Goal: Find specific page/section: Find specific page/section

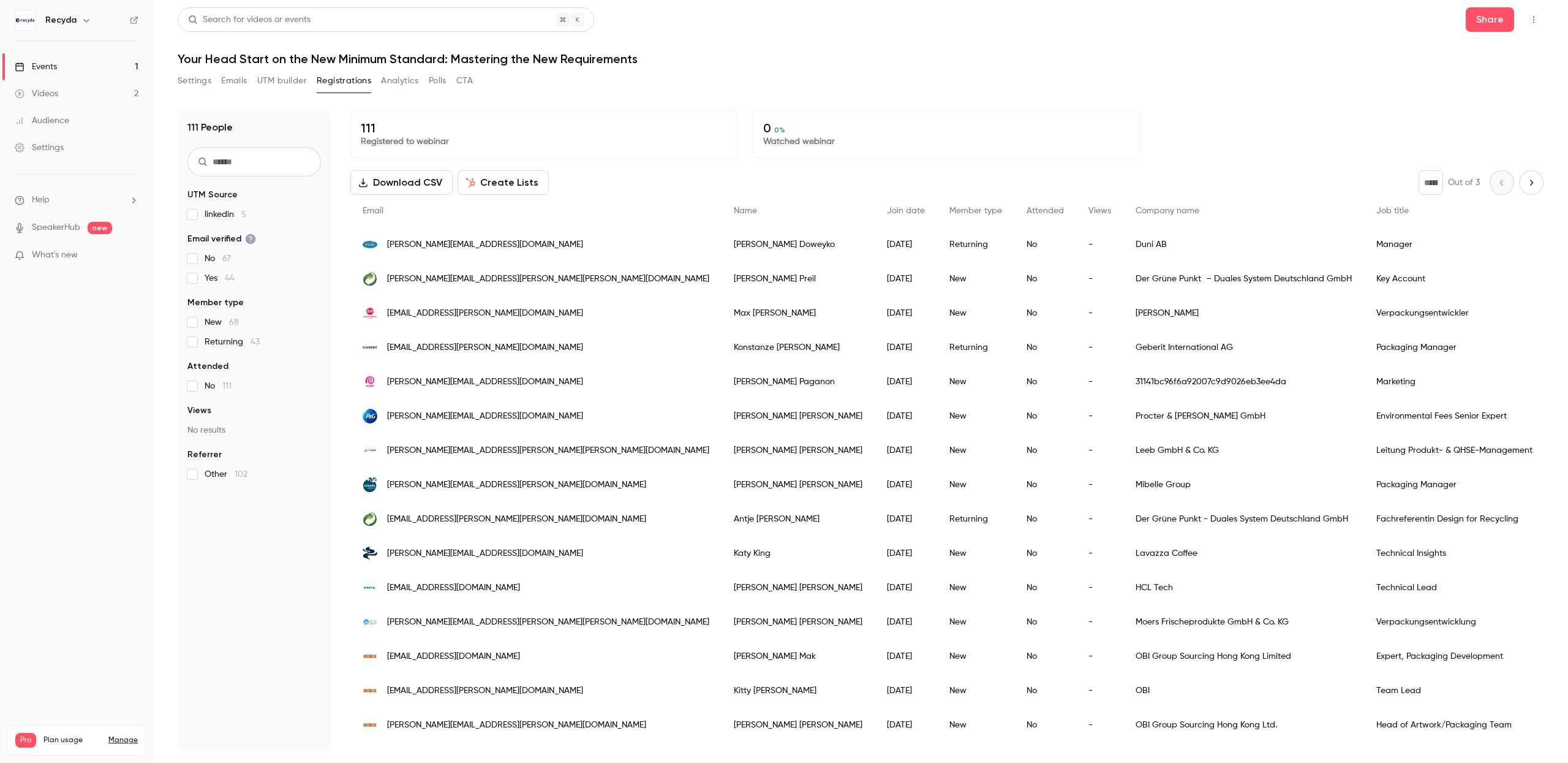
click at [293, 57] on h1 "Your Head Start on the New Minimum Standard: Mastering the New Requirements" at bounding box center [861, 59] width 1366 height 15
drag, startPoint x: 313, startPoint y: 59, endPoint x: 658, endPoint y: 75, distance: 345.4
click at [658, 75] on div "Search for videos or events Share Your Head Start on the New Minimum Standard: …" at bounding box center [861, 379] width 1366 height 743
copy div "New Minimum Standard: Mastering the New Requirements Settings Emails UTM builde…"
click at [694, 41] on header "Search for videos or events Share Your Head Start on the New Minimum Standard: …" at bounding box center [861, 37] width 1366 height 59
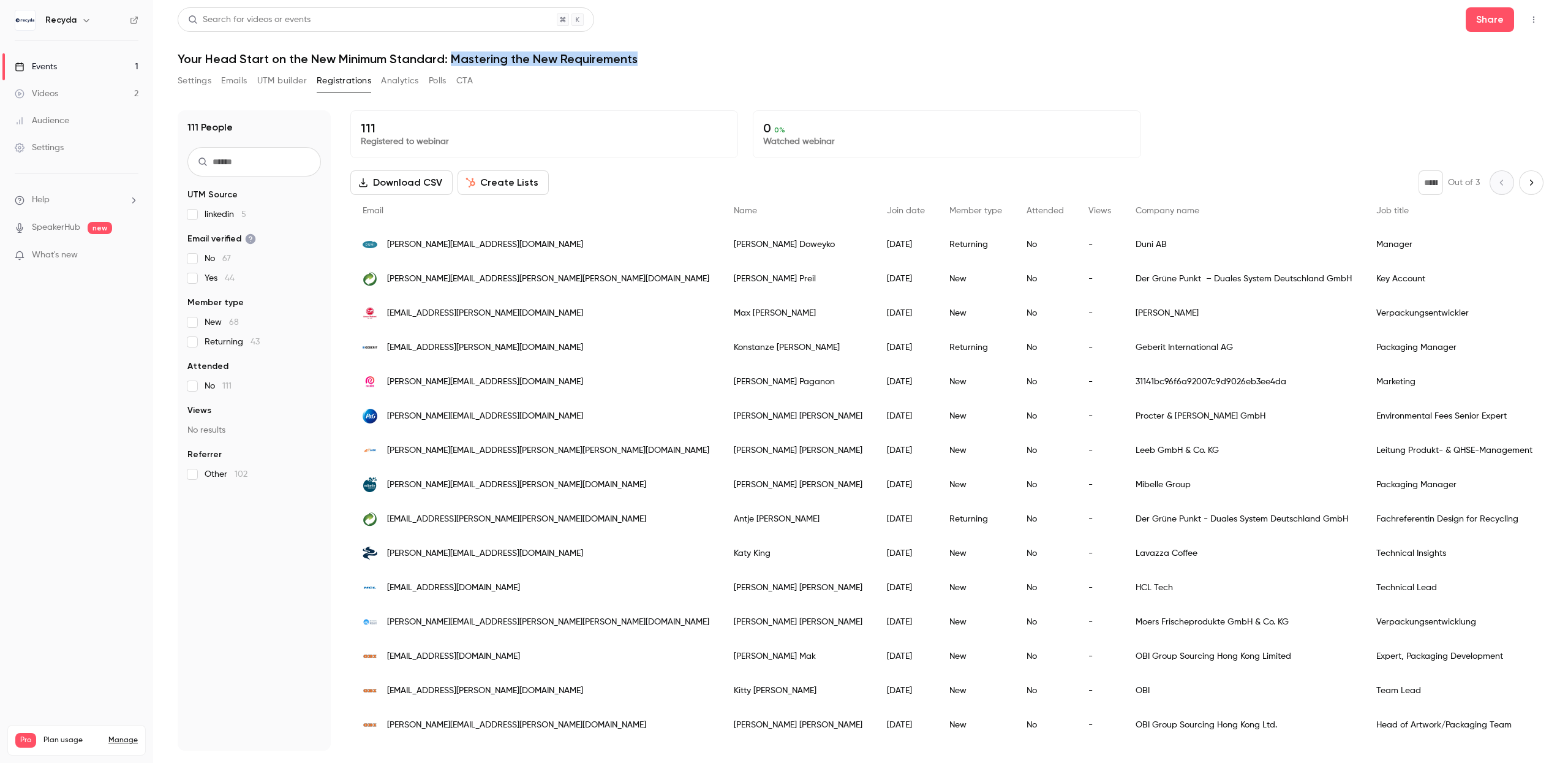
drag, startPoint x: 450, startPoint y: 54, endPoint x: 638, endPoint y: 56, distance: 188.0
click at [638, 56] on h1 "Your Head Start on the New Minimum Standard: Mastering the New Requirements" at bounding box center [861, 59] width 1366 height 15
copy h1 "Mastering the New Requirements"
click at [207, 80] on button "Settings" at bounding box center [194, 81] width 34 height 20
